Goal: Information Seeking & Learning: Learn about a topic

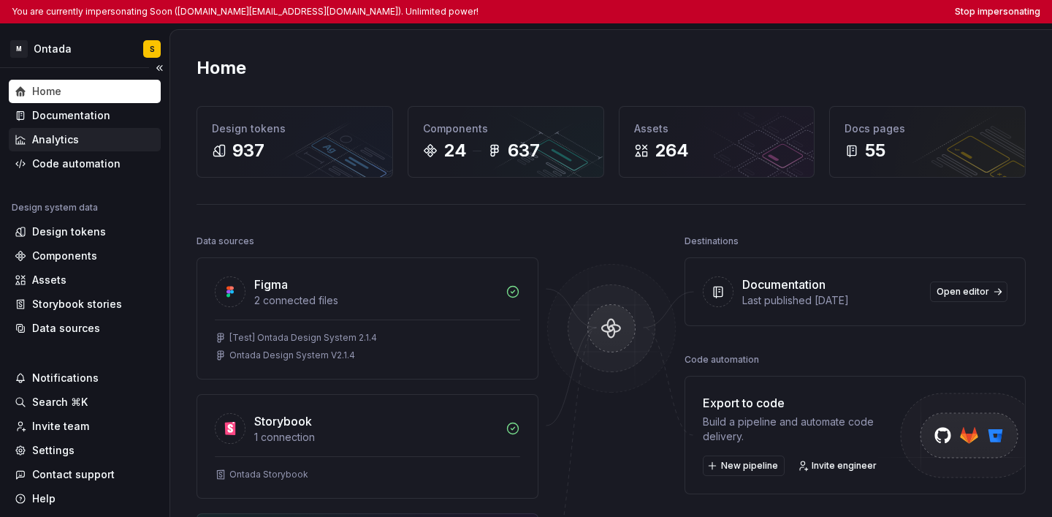
click at [129, 129] on div "Analytics" at bounding box center [85, 139] width 152 height 23
click at [119, 123] on div "Documentation" at bounding box center [85, 115] width 152 height 23
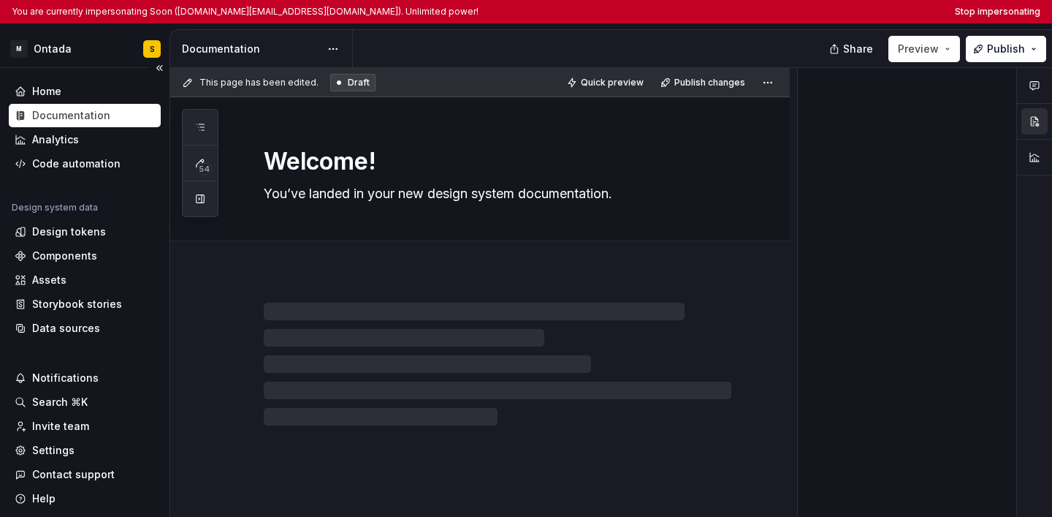
click at [119, 123] on div "Documentation" at bounding box center [85, 115] width 152 height 23
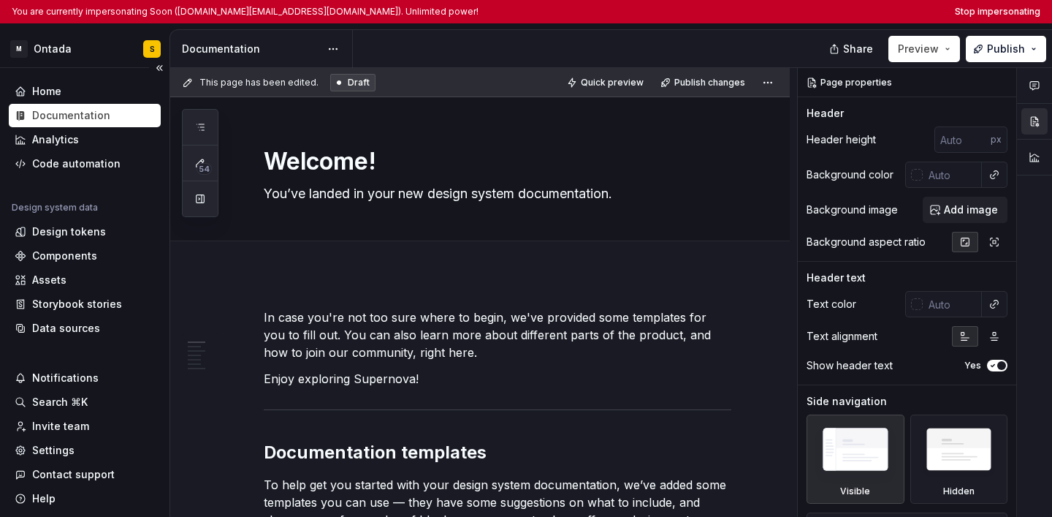
click at [61, 69] on div "Home Documentation Analytics Code automation Design system data Design tokens C…" at bounding box center [85, 295] width 170 height 454
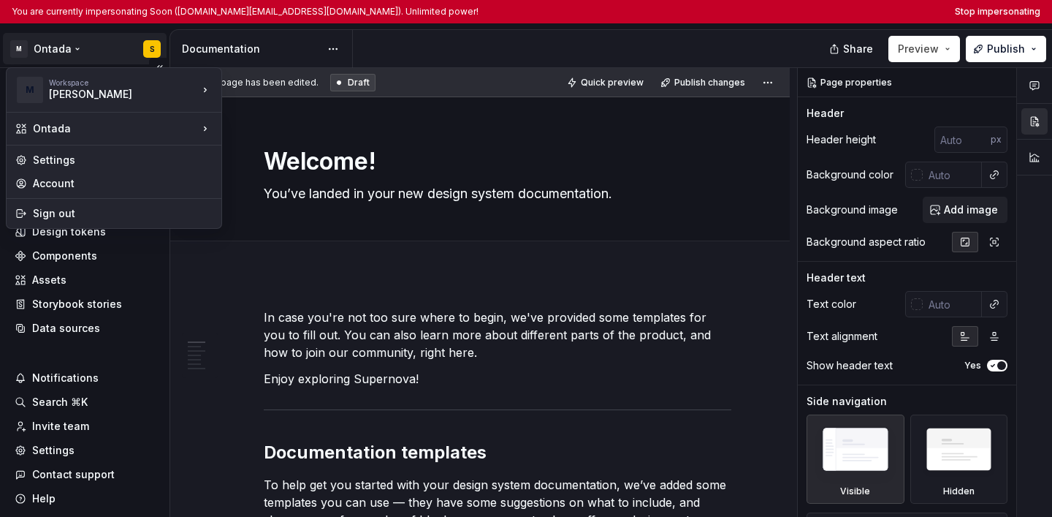
click at [56, 50] on html "You are currently impersonating Soon ([DOMAIN_NAME][EMAIL_ADDRESS][DOMAIN_NAME]…" at bounding box center [526, 258] width 1052 height 517
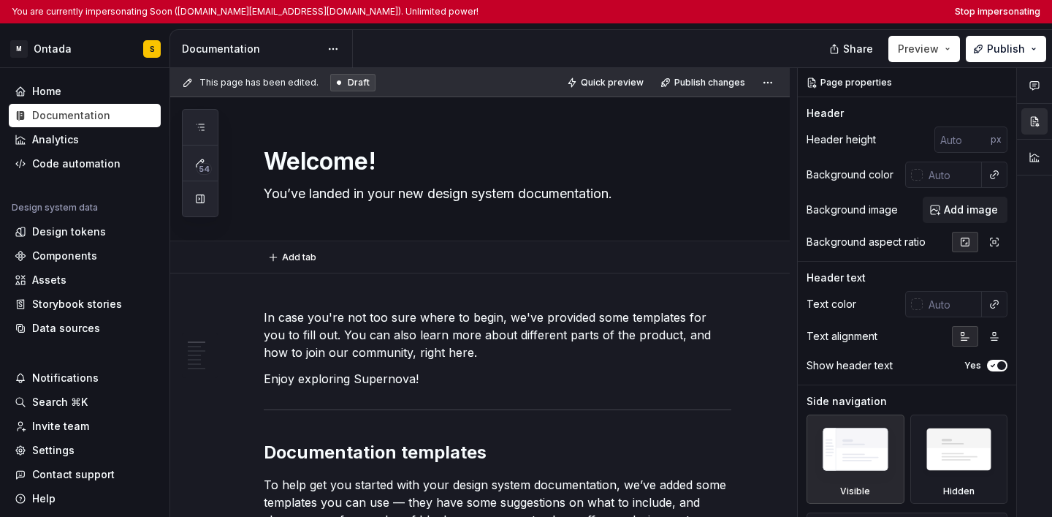
click at [536, 181] on html "You are currently impersonating Soon ([DOMAIN_NAME][EMAIL_ADDRESS][DOMAIN_NAME]…" at bounding box center [526, 258] width 1052 height 517
click at [72, 231] on div "Design tokens" at bounding box center [69, 231] width 74 height 15
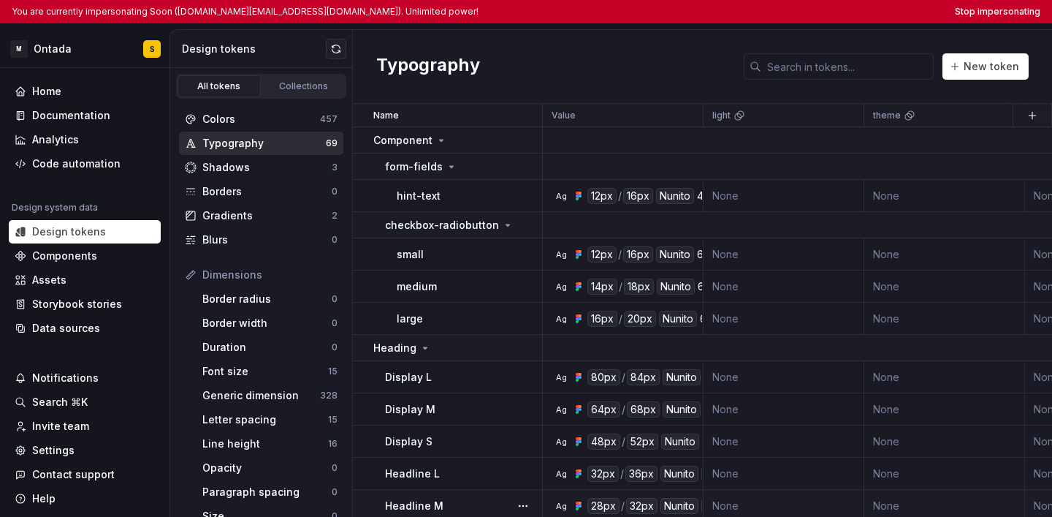
click at [561, 452] on td "None" at bounding box center [945, 506] width 161 height 32
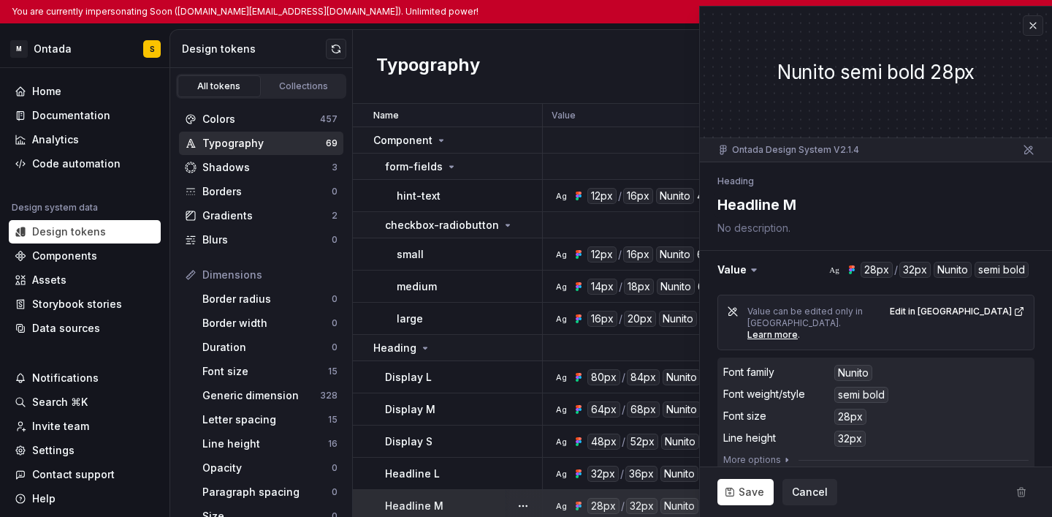
type textarea "*"
click at [561, 24] on button "button" at bounding box center [1033, 25] width 20 height 20
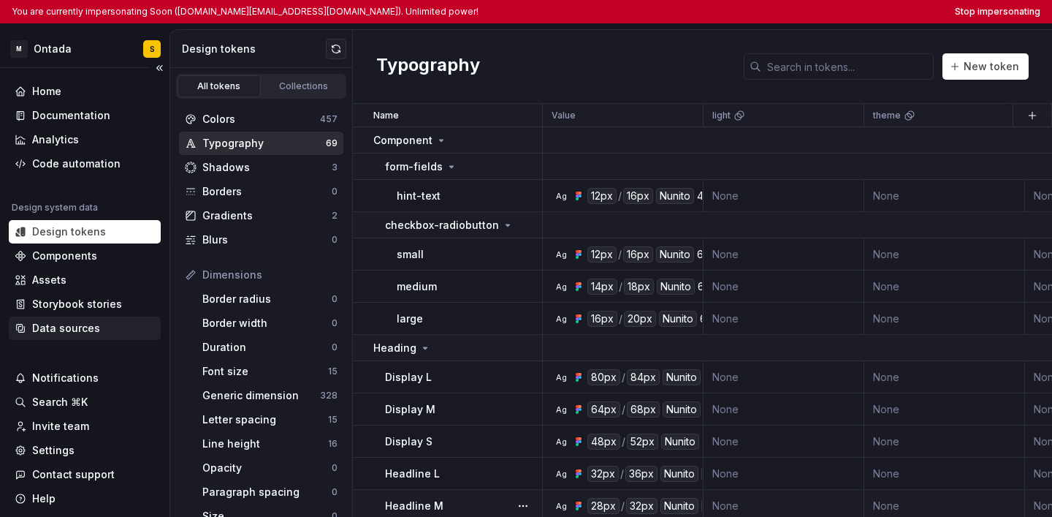
click at [91, 327] on div "Data sources" at bounding box center [66, 328] width 68 height 15
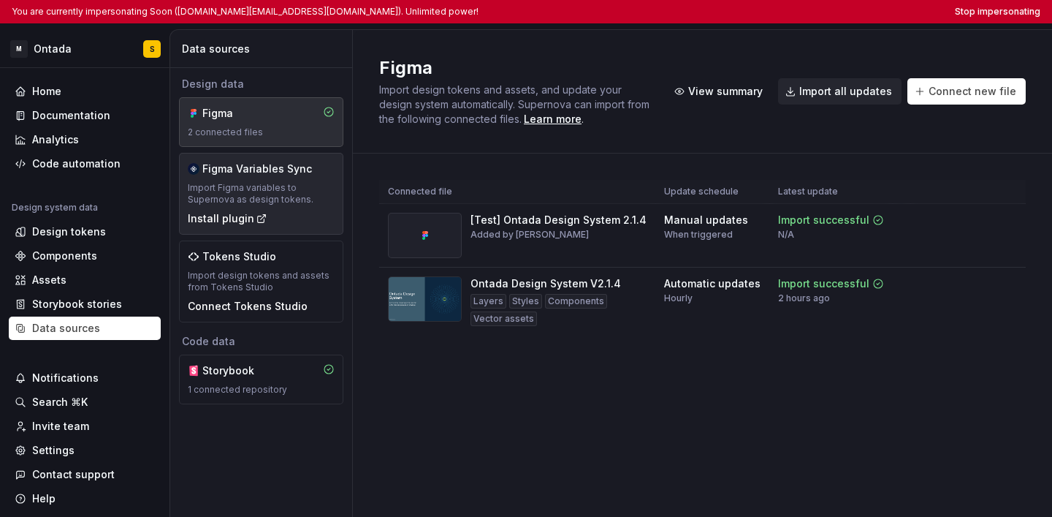
click at [303, 194] on div "Import Figma variables to Supernova as design tokens." at bounding box center [261, 193] width 147 height 23
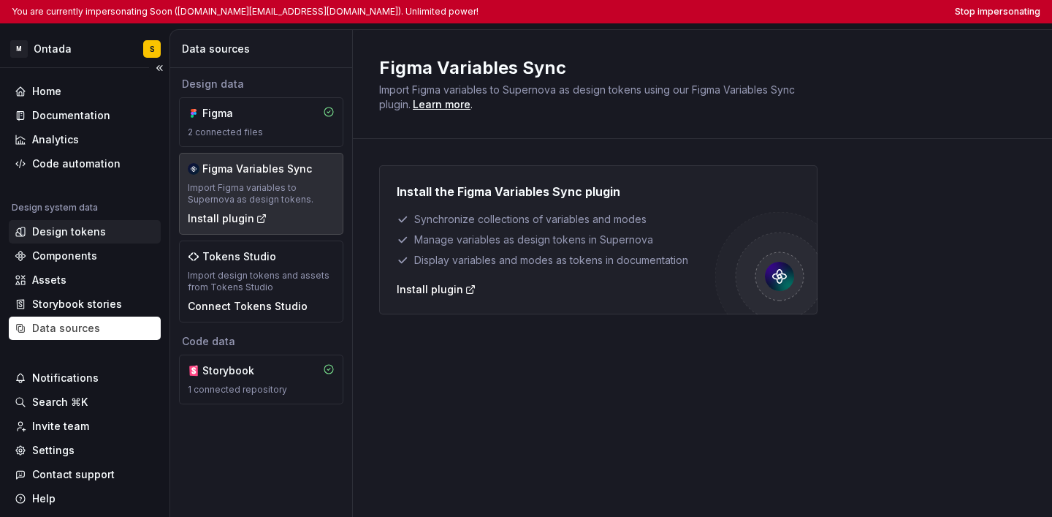
click at [102, 232] on div "Design tokens" at bounding box center [85, 231] width 140 height 15
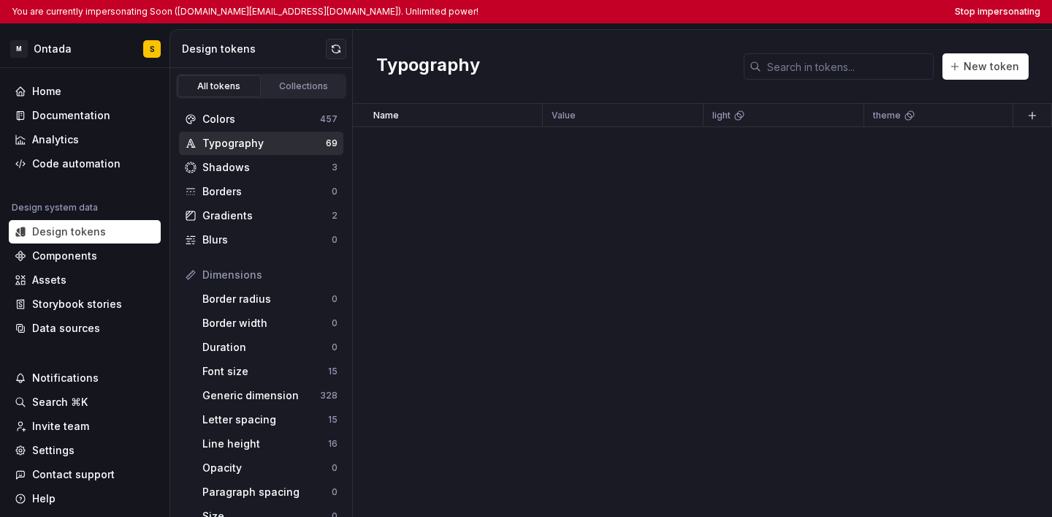
scroll to position [2013, 0]
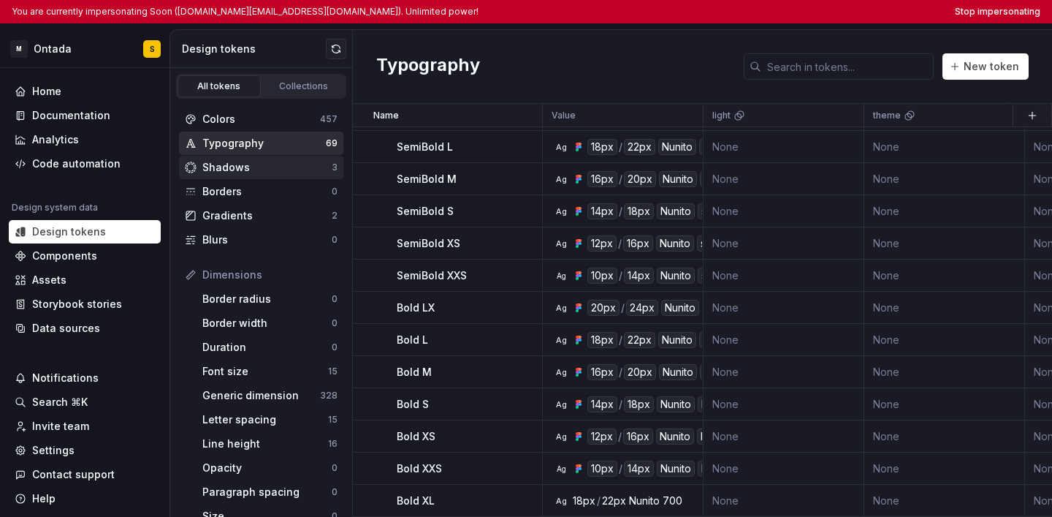
click at [271, 166] on div "Shadows" at bounding box center [266, 167] width 129 height 15
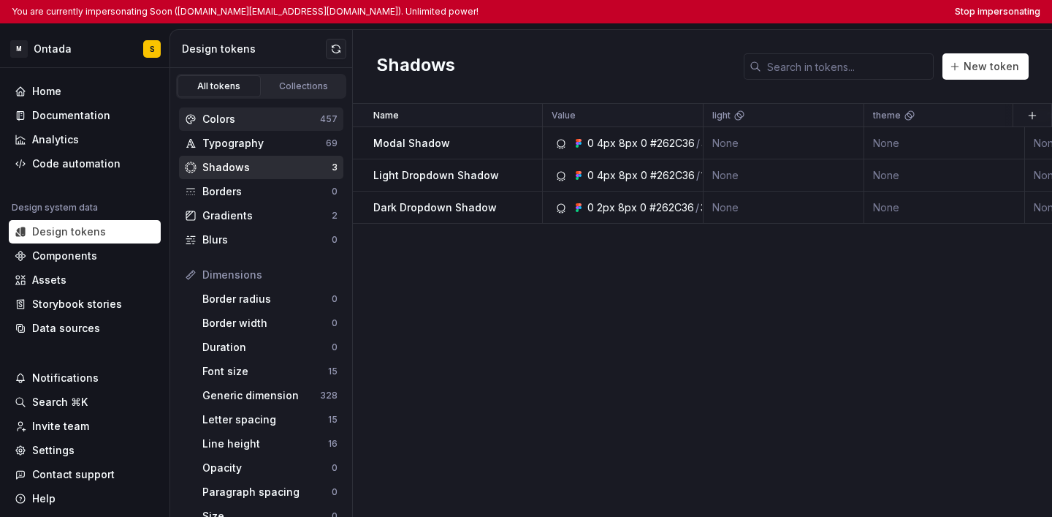
click at [296, 115] on div "Colors" at bounding box center [261, 119] width 118 height 15
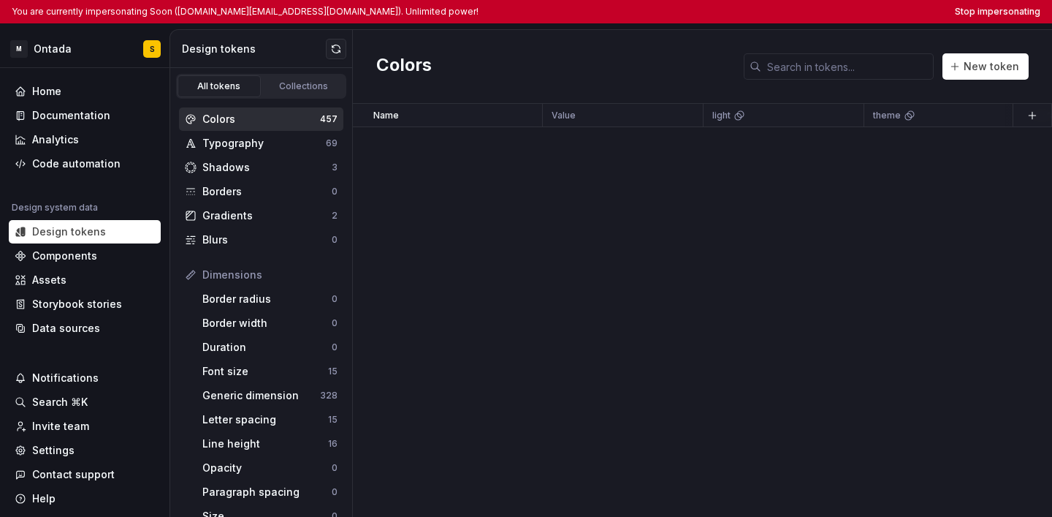
scroll to position [1345, 0]
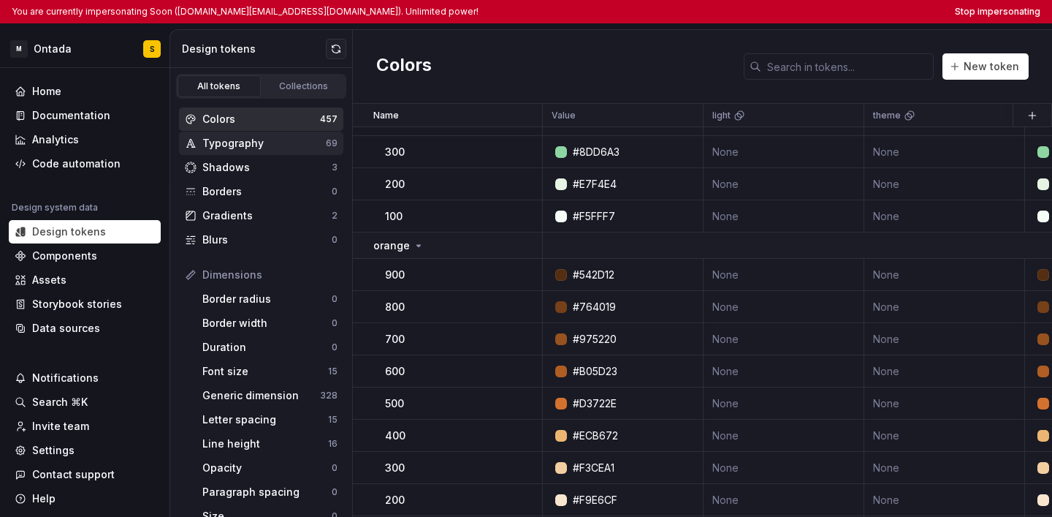
click at [319, 145] on div "Typography" at bounding box center [264, 143] width 124 height 15
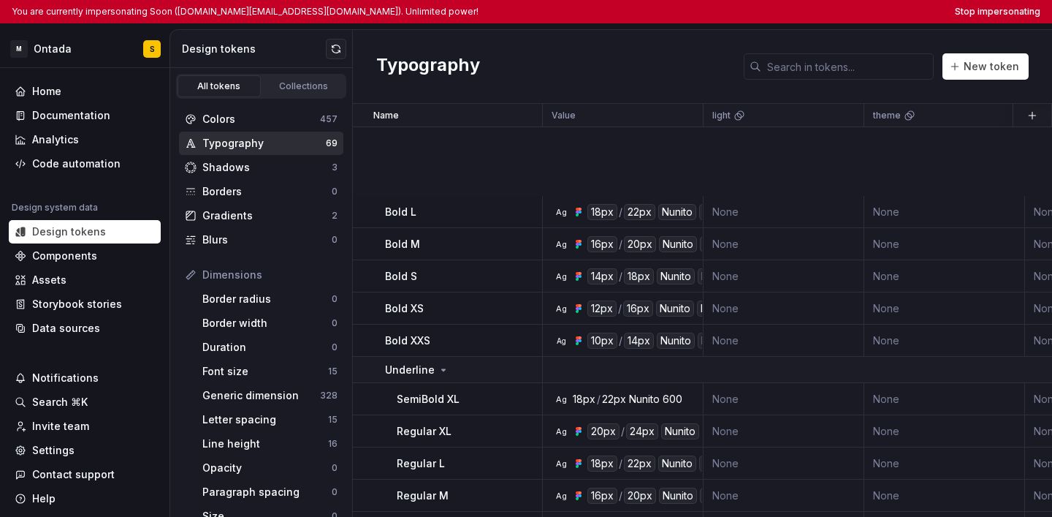
scroll to position [2013, 0]
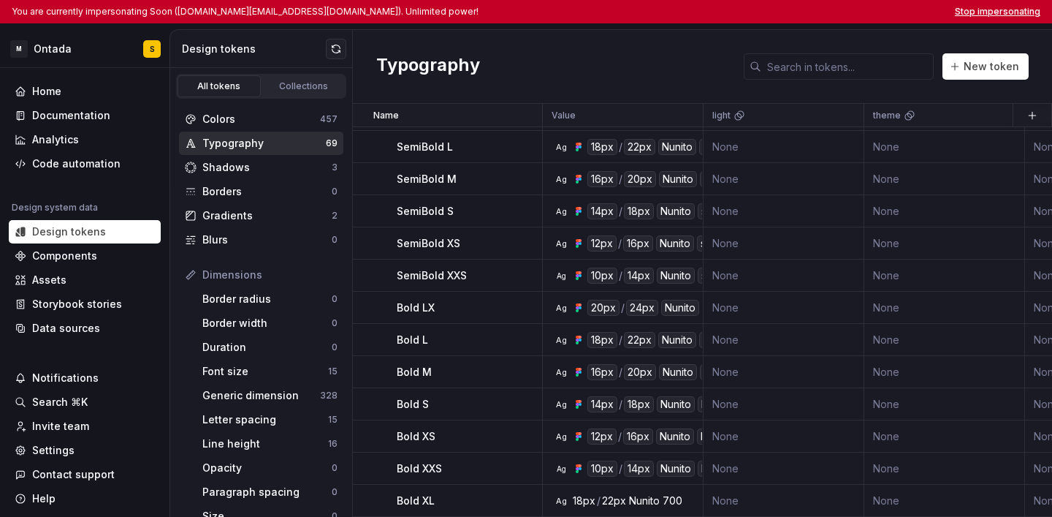
click at [561, 10] on button "Stop impersonating" at bounding box center [998, 12] width 86 height 12
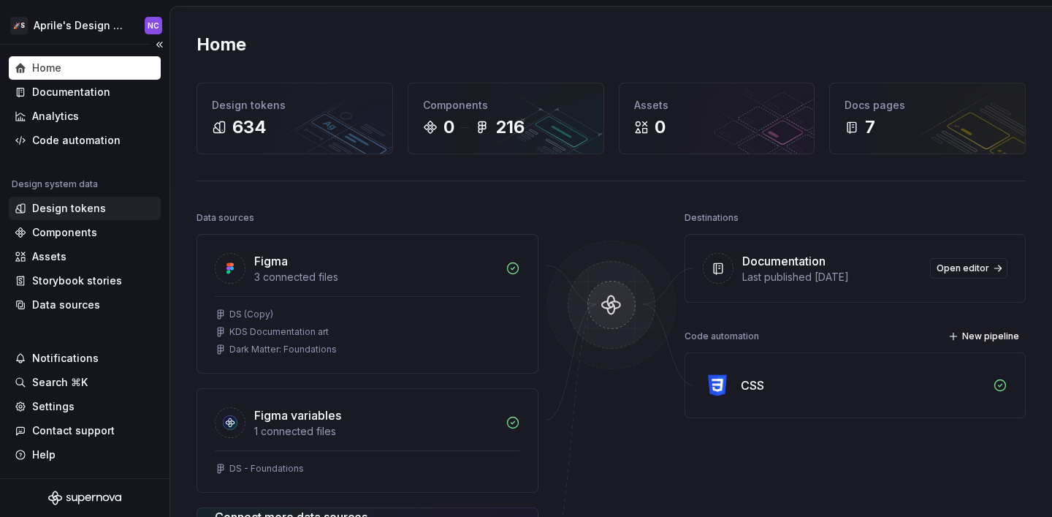
click at [77, 204] on div "Design tokens" at bounding box center [69, 208] width 74 height 15
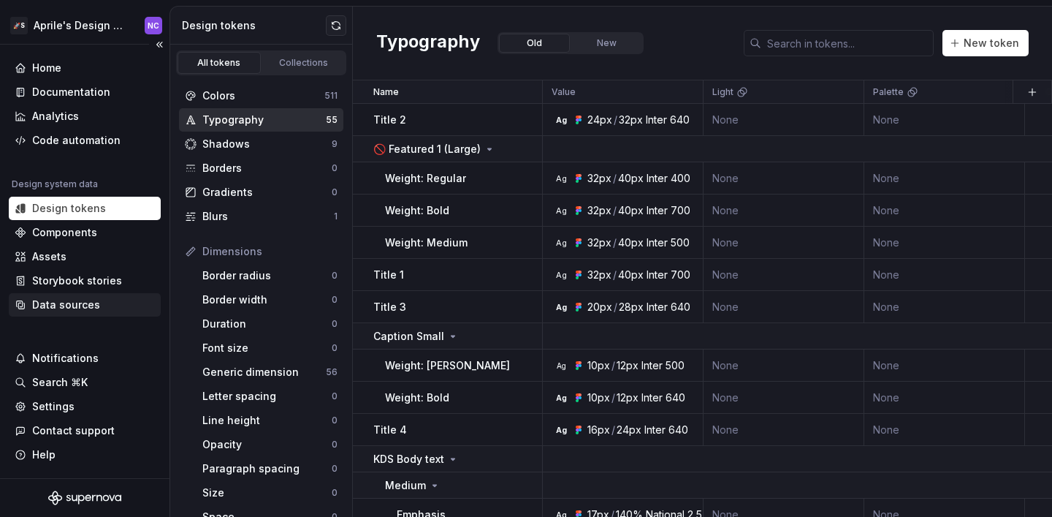
click at [92, 304] on div "Data sources" at bounding box center [66, 304] width 68 height 15
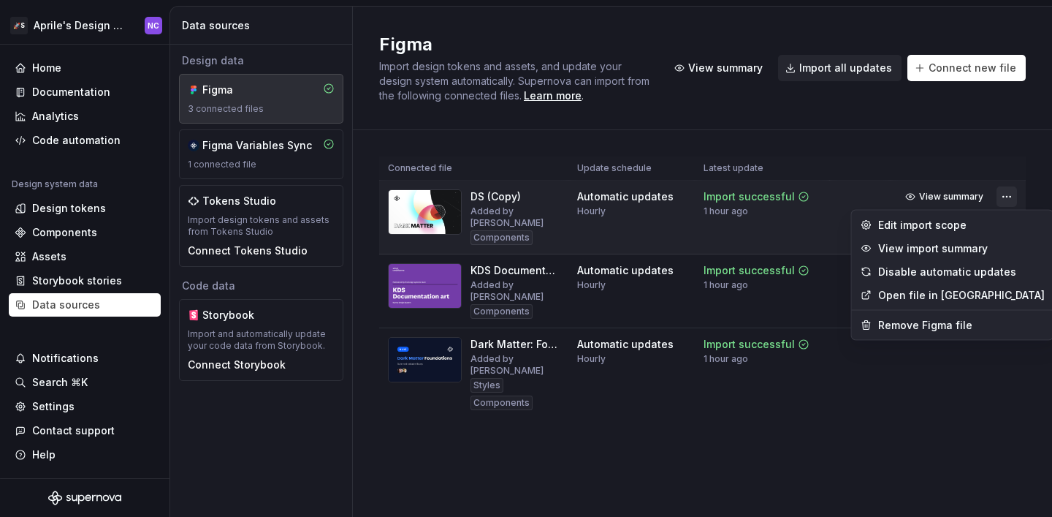
click at [1004, 198] on html "🚀S Aprile's Design System NC Home Documentation Analytics Code automation Desig…" at bounding box center [526, 258] width 1052 height 517
click at [984, 224] on div "Edit import scope" at bounding box center [961, 225] width 167 height 15
